Goal: Obtain resource: Download file/media

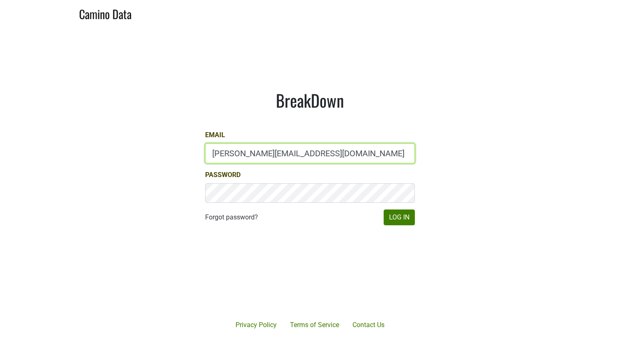
click at [290, 153] on input "[PERSON_NAME][EMAIL_ADDRESS][DOMAIN_NAME]" at bounding box center [310, 154] width 210 height 20
click at [290, 153] on input "maggie@dumol.com" at bounding box center [310, 154] width 210 height 20
type input "drewstapp@jonata.com"
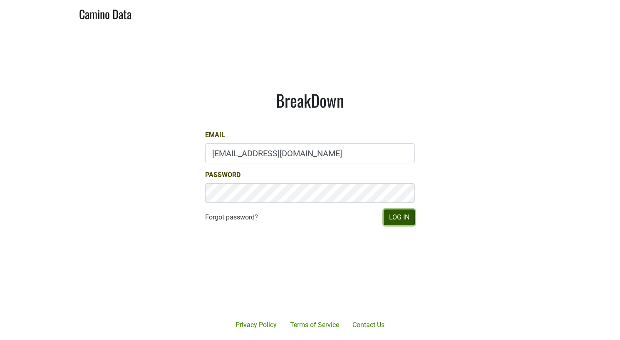
click at [397, 214] on button "Log In" at bounding box center [399, 218] width 31 height 16
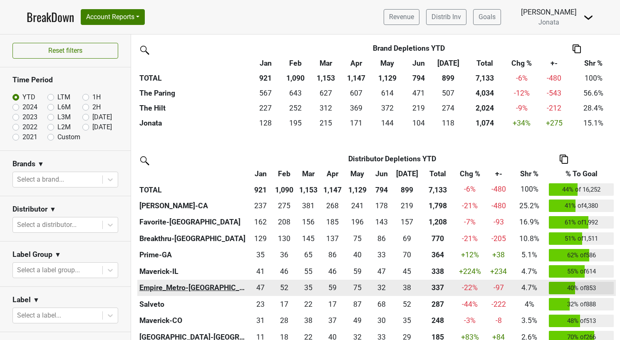
scroll to position [209, 0]
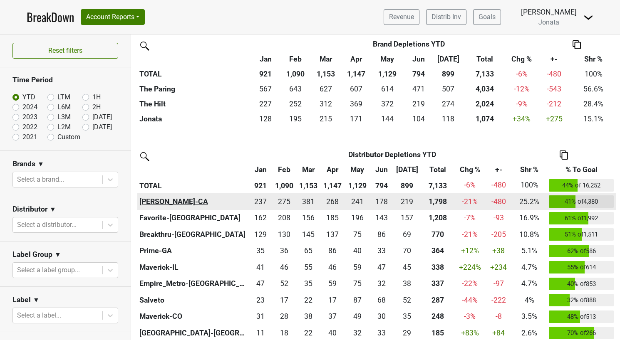
click at [164, 203] on th "Chambers-CA" at bounding box center [193, 202] width 112 height 17
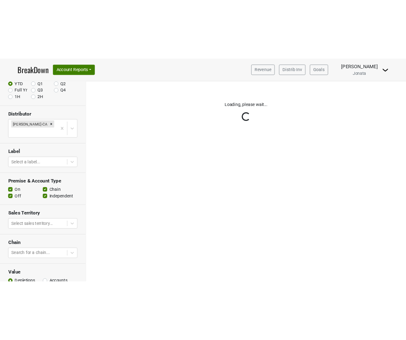
scroll to position [97, 0]
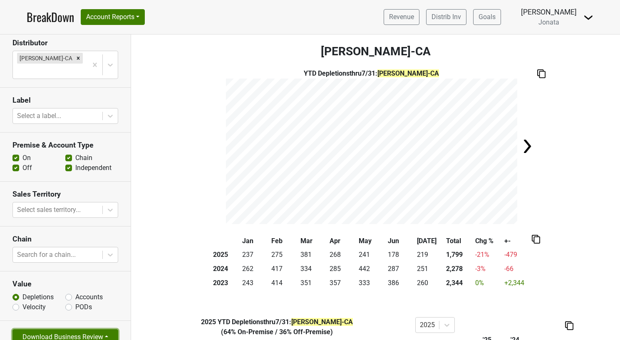
click at [90, 330] on button "Download Business Review" at bounding box center [65, 338] width 106 height 16
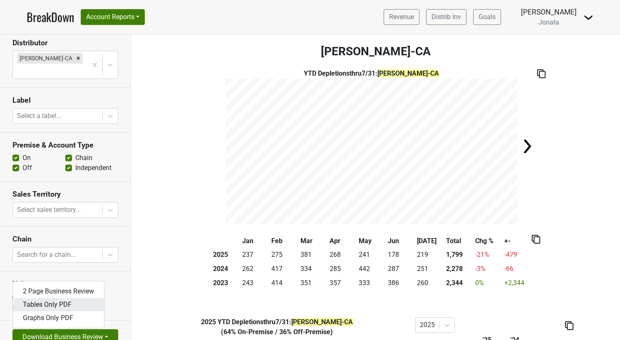
click at [67, 298] on link "Tables Only PDF" at bounding box center [58, 304] width 91 height 13
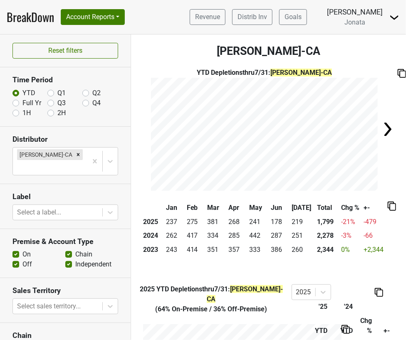
scroll to position [97, 0]
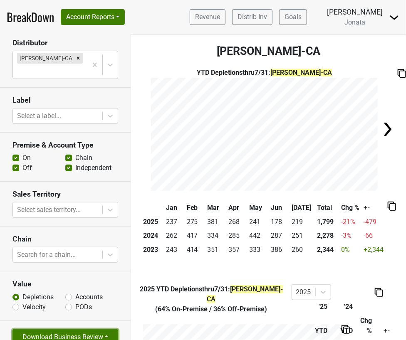
click at [104, 330] on button "Download Business Review" at bounding box center [65, 338] width 106 height 16
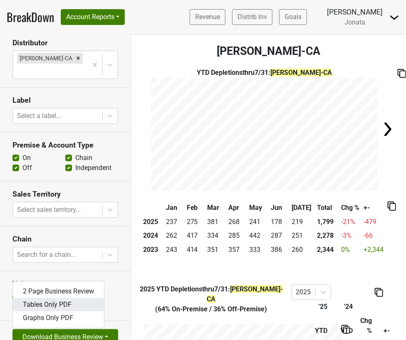
click at [78, 298] on link "Tables Only PDF" at bounding box center [58, 304] width 91 height 13
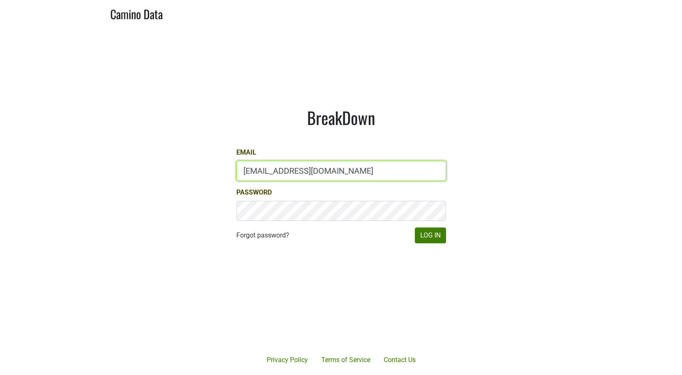
click at [265, 174] on input "gg@desolasmezcal.com" at bounding box center [341, 171] width 210 height 20
type input "drewstapp@jonata.com"
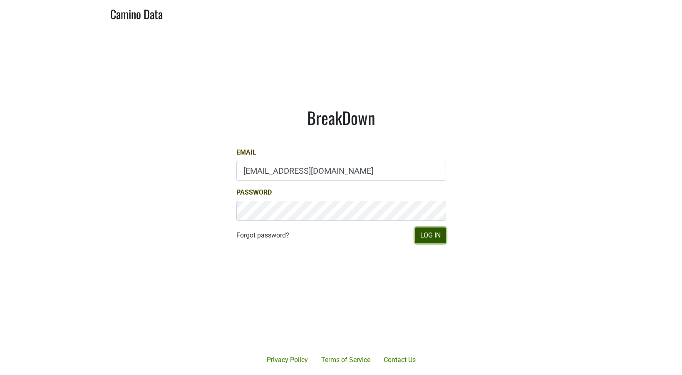
click at [425, 236] on button "Log In" at bounding box center [430, 235] width 31 height 16
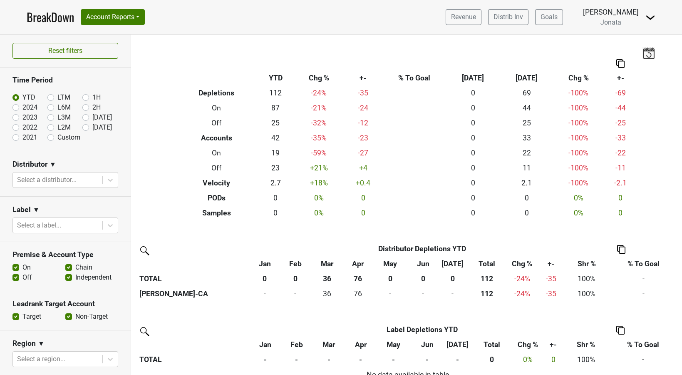
scroll to position [14, 0]
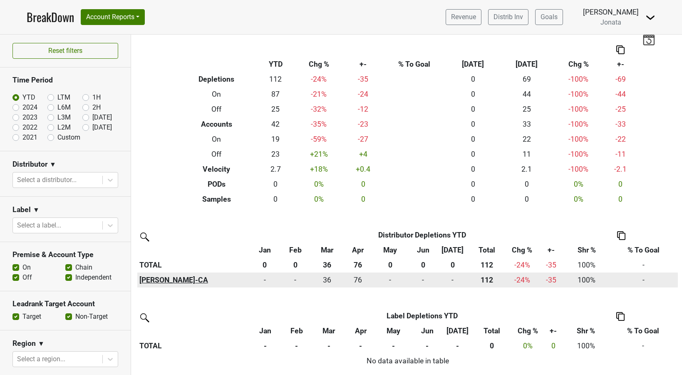
click at [170, 281] on th "[PERSON_NAME]-CA" at bounding box center [193, 279] width 112 height 15
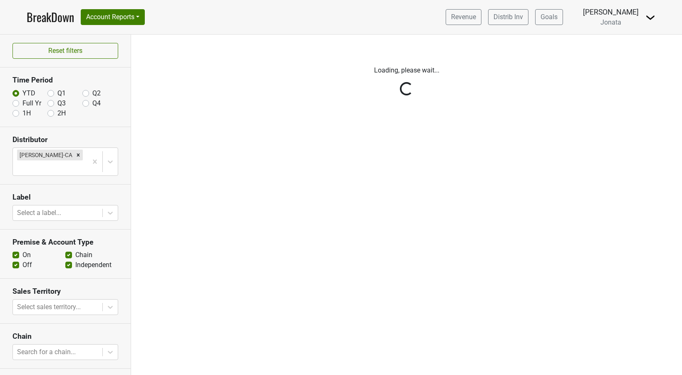
scroll to position [63, 0]
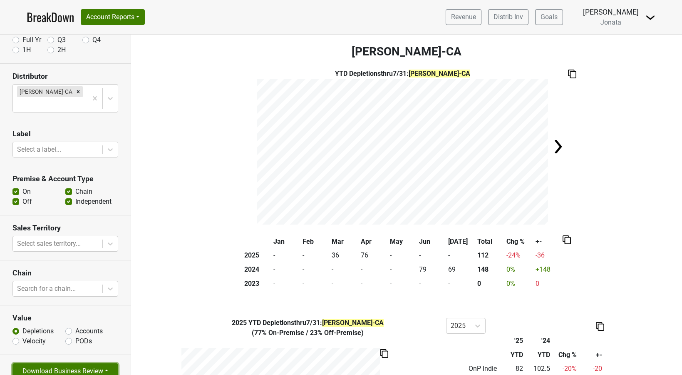
click at [56, 363] on button "Download Business Review" at bounding box center [65, 371] width 106 height 16
click at [43, 332] on link "Tables Only PDF" at bounding box center [58, 338] width 91 height 13
